Goal: Information Seeking & Learning: Learn about a topic

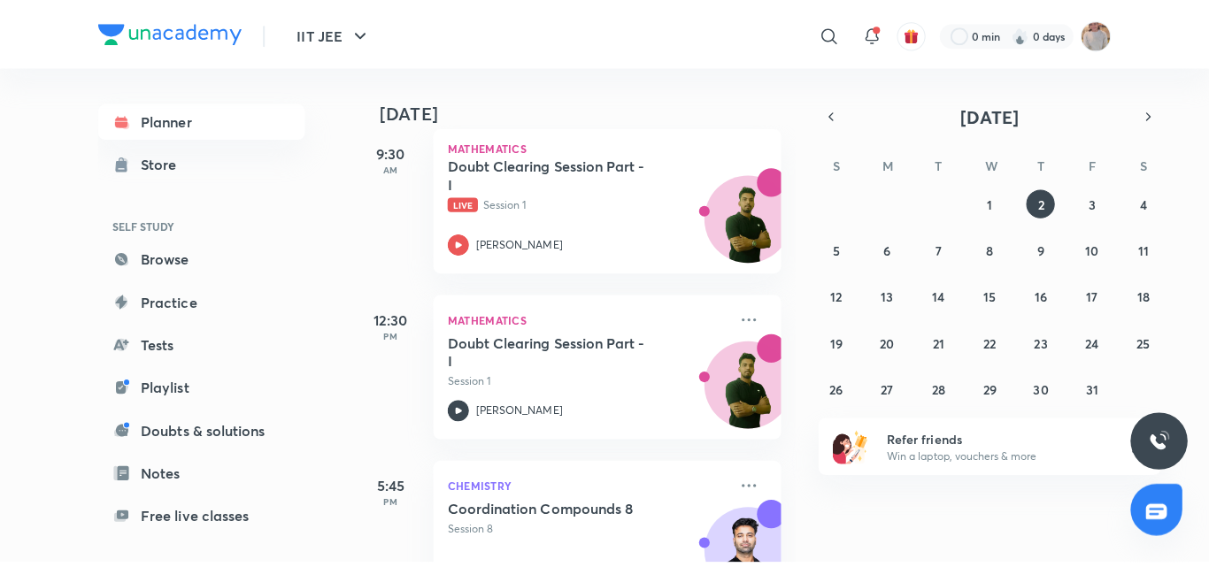
scroll to position [483, 0]
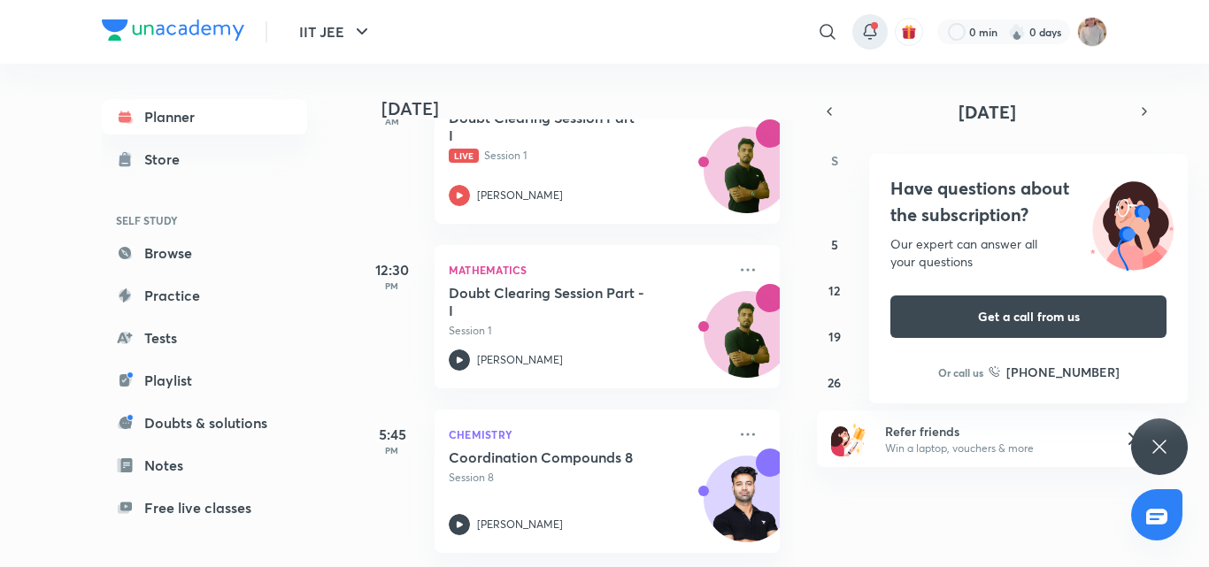
click at [872, 48] on div at bounding box center [869, 31] width 35 height 35
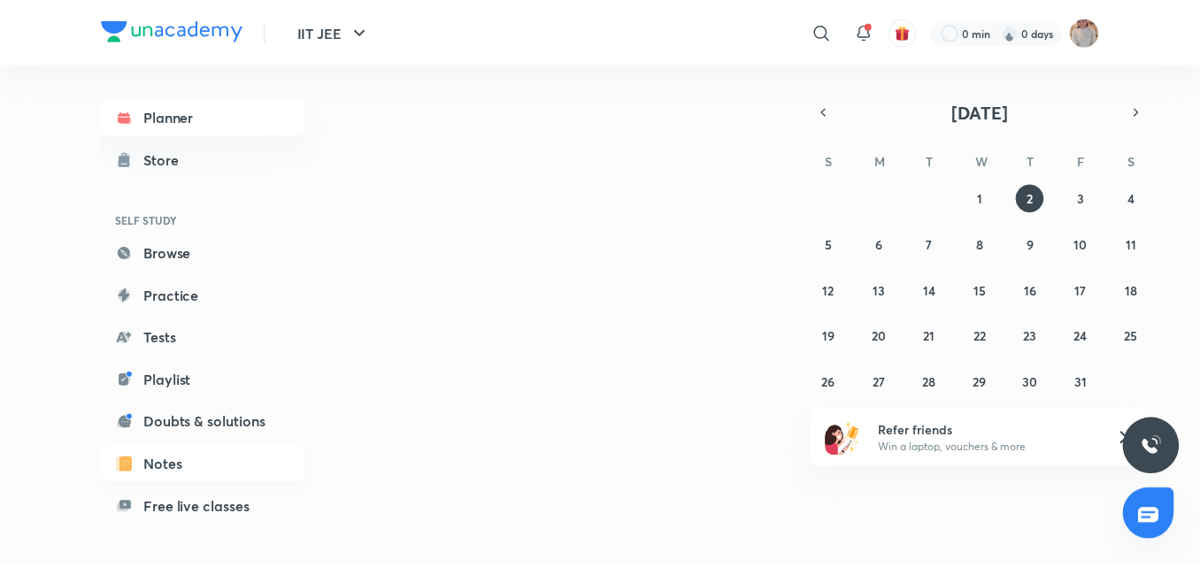
scroll to position [144, 0]
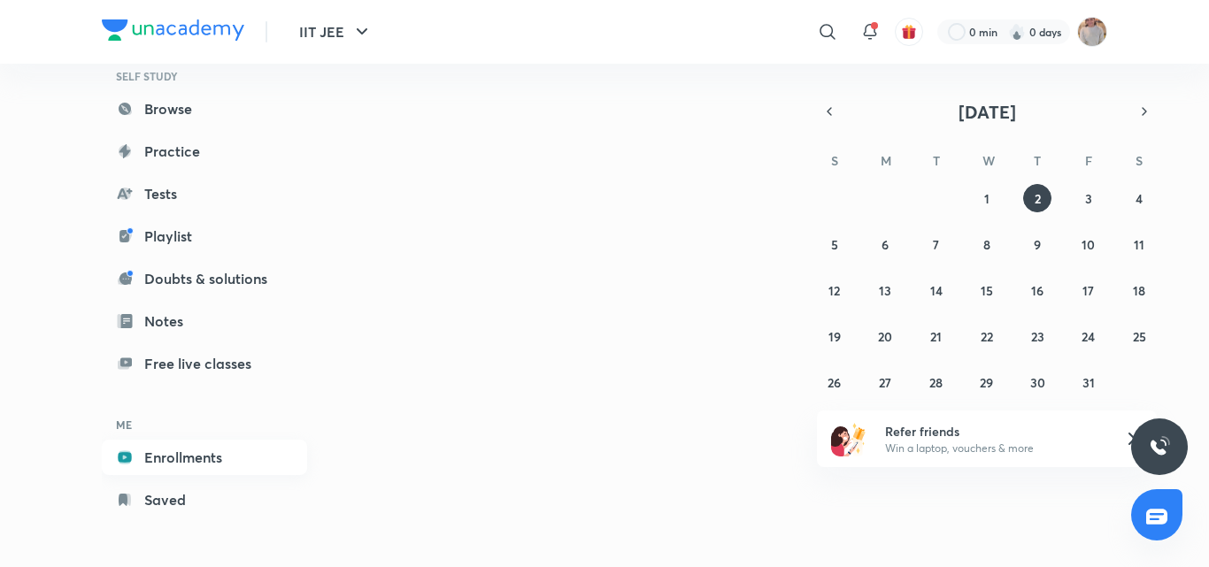
click at [231, 457] on link "Enrollments" at bounding box center [204, 457] width 205 height 35
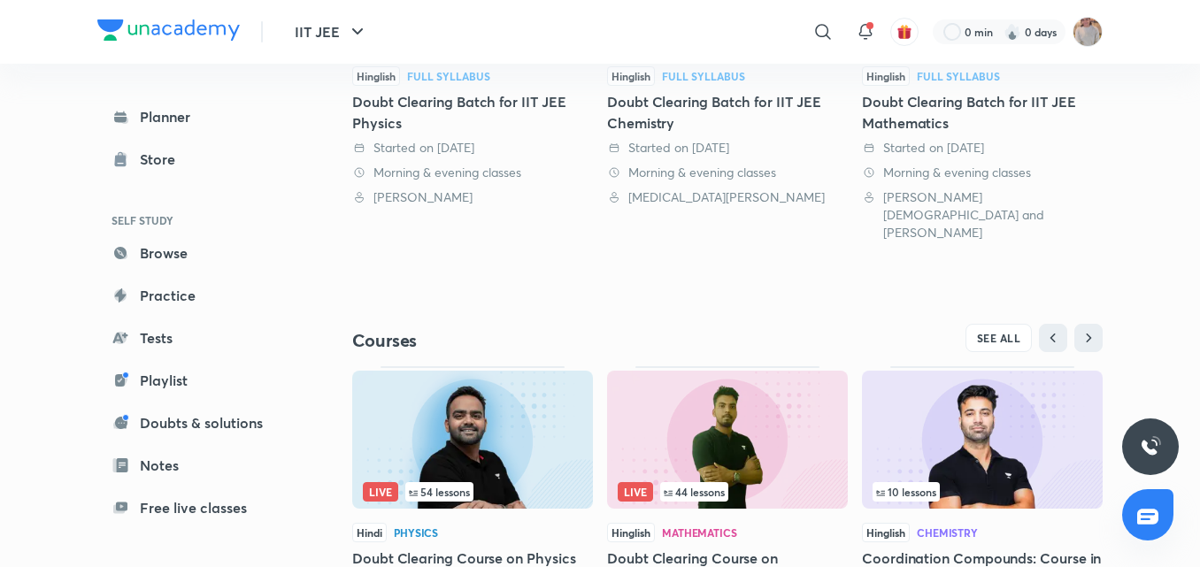
scroll to position [633, 0]
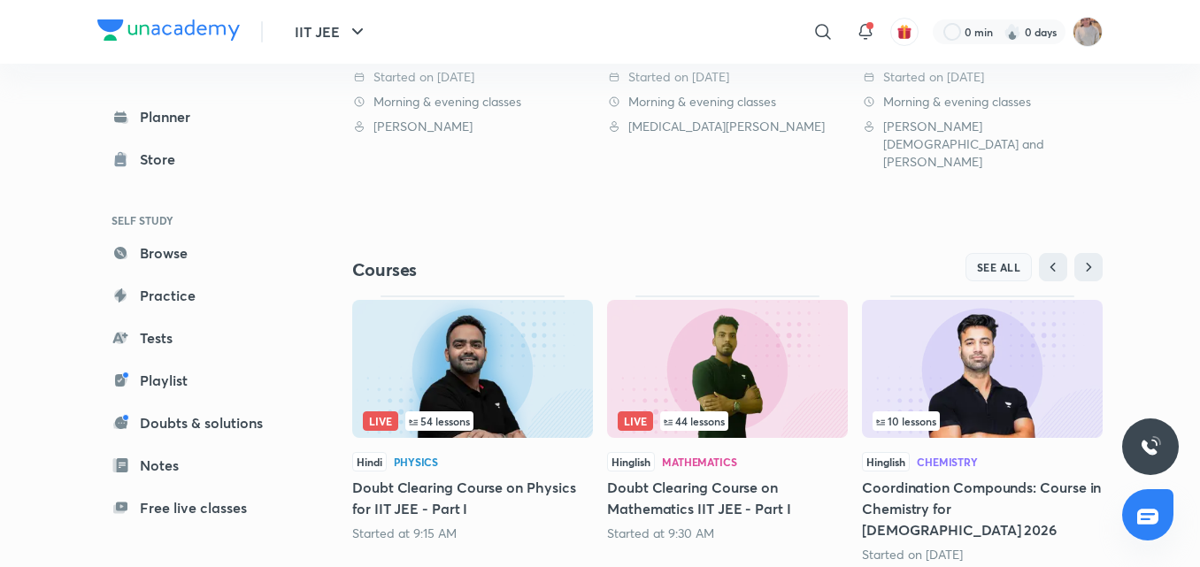
click at [1001, 253] on button "SEE ALL" at bounding box center [998, 267] width 67 height 28
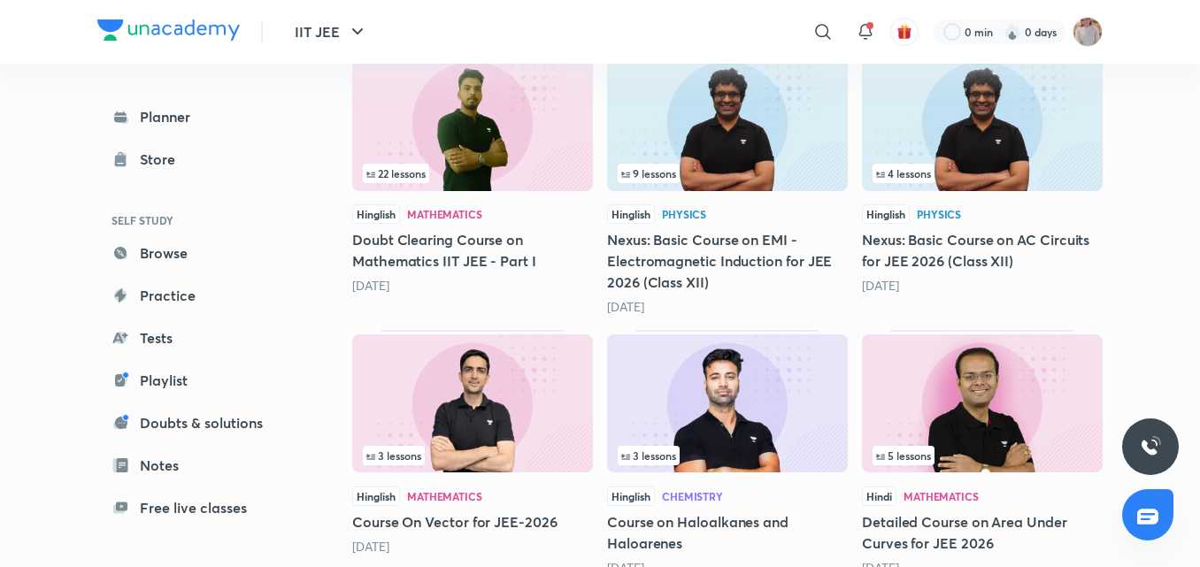
scroll to position [1656, 0]
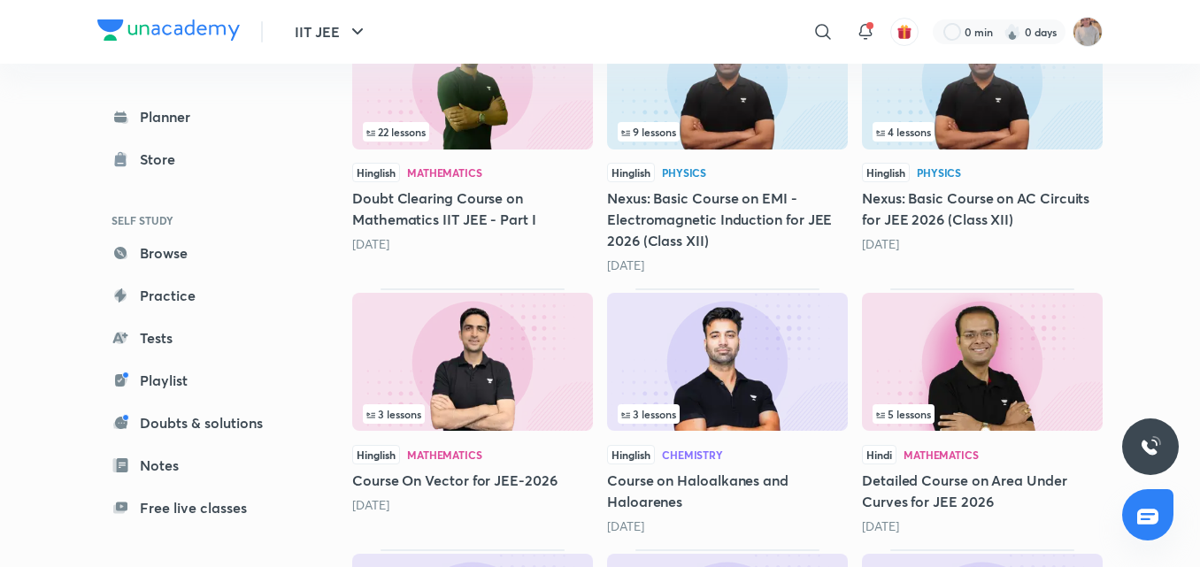
click at [759, 379] on img at bounding box center [727, 362] width 241 height 138
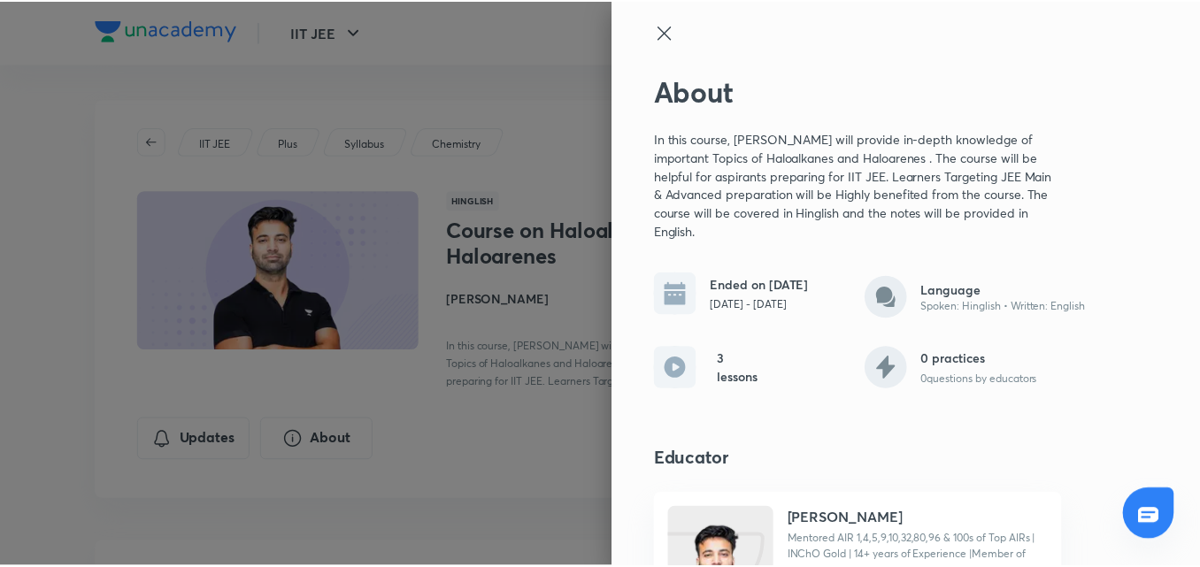
scroll to position [111, 0]
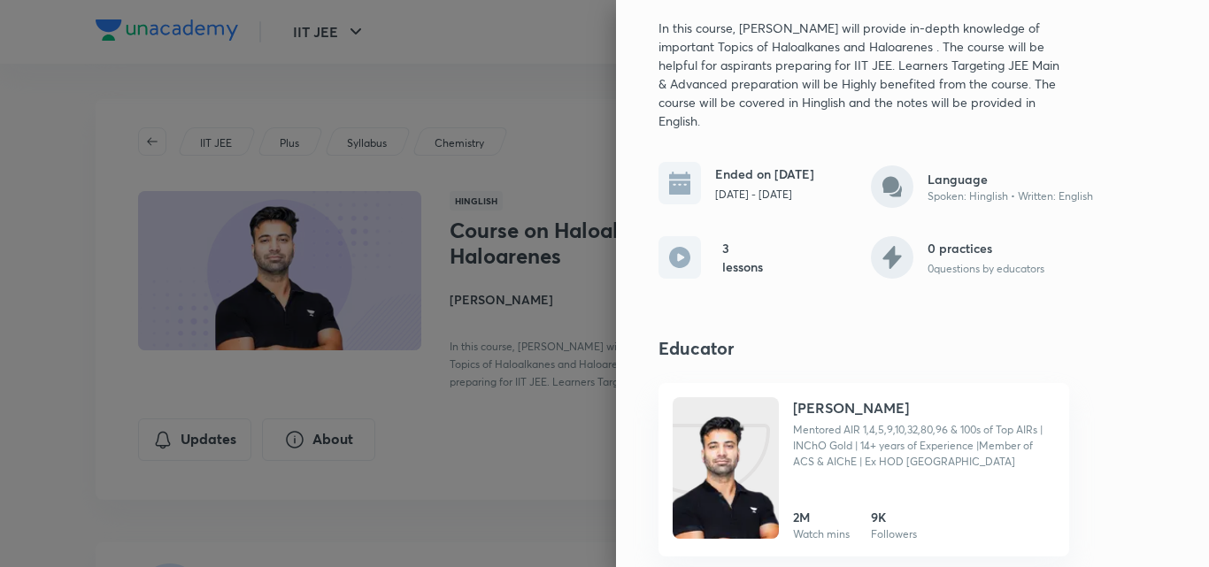
click at [521, 403] on div at bounding box center [604, 283] width 1209 height 567
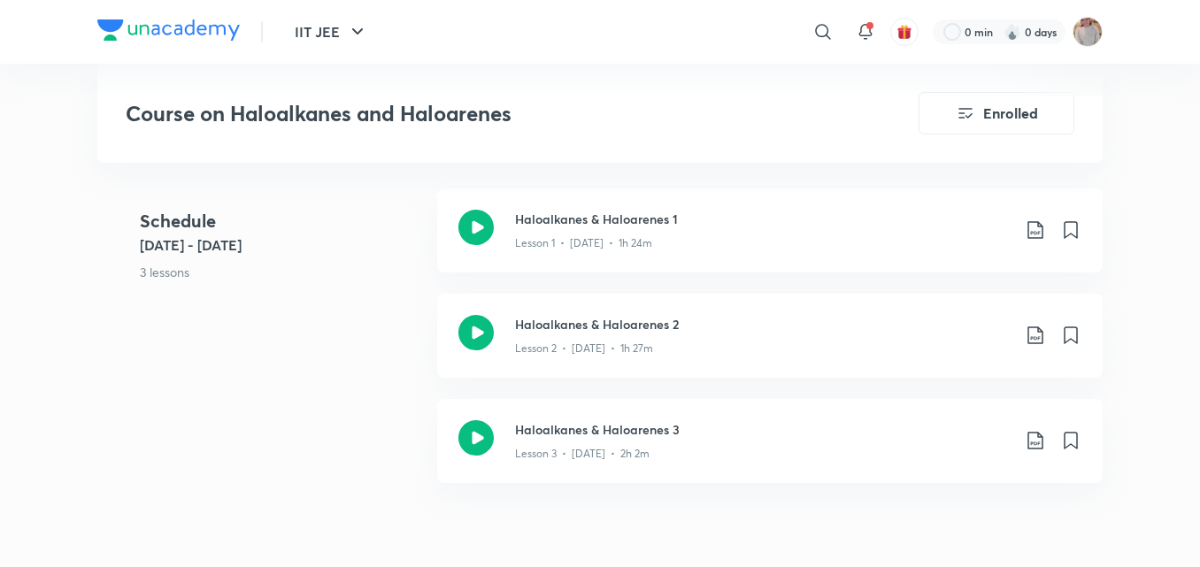
scroll to position [868, 0]
